Goal: Task Accomplishment & Management: Manage account settings

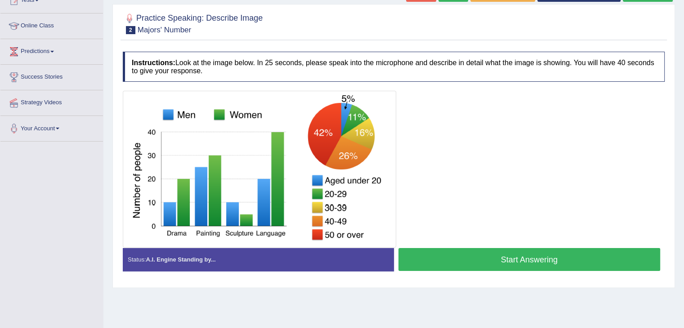
click at [628, 182] on div at bounding box center [394, 169] width 542 height 157
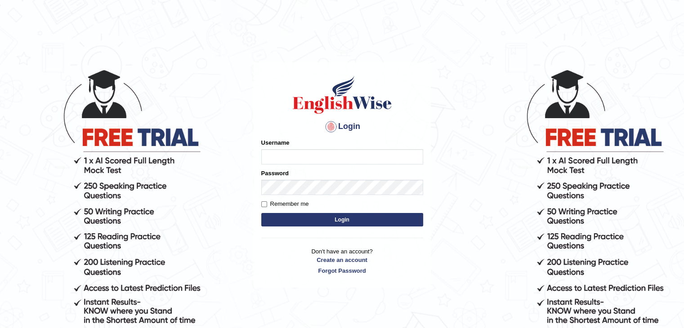
type input "mambwe"
click at [347, 220] on button "Login" at bounding box center [342, 219] width 162 height 13
